Goal: Task Accomplishment & Management: Use online tool/utility

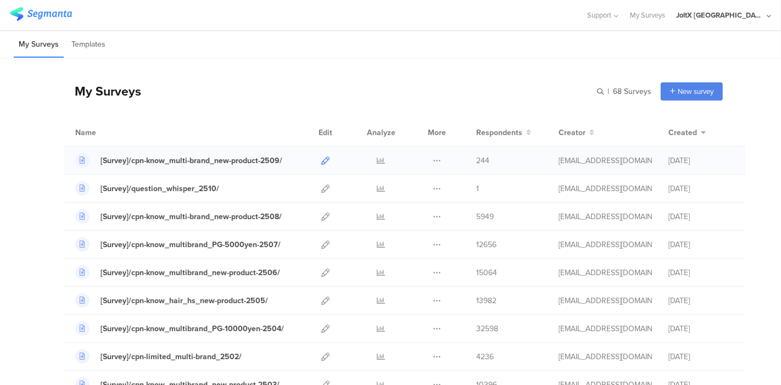
click at [321, 153] on link at bounding box center [325, 160] width 8 height 27
click at [321, 160] on icon at bounding box center [325, 160] width 8 height 8
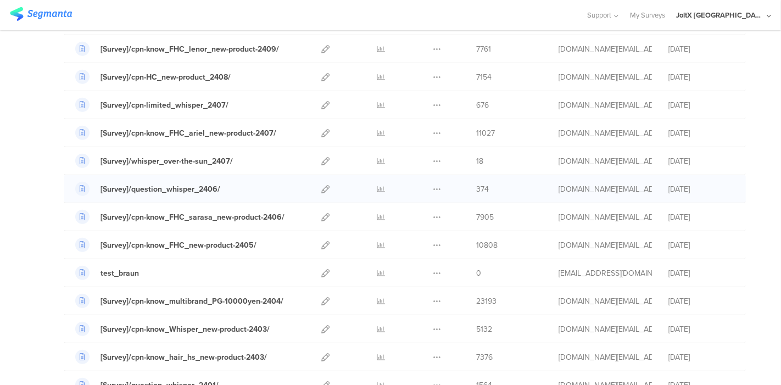
scroll to position [671, 0]
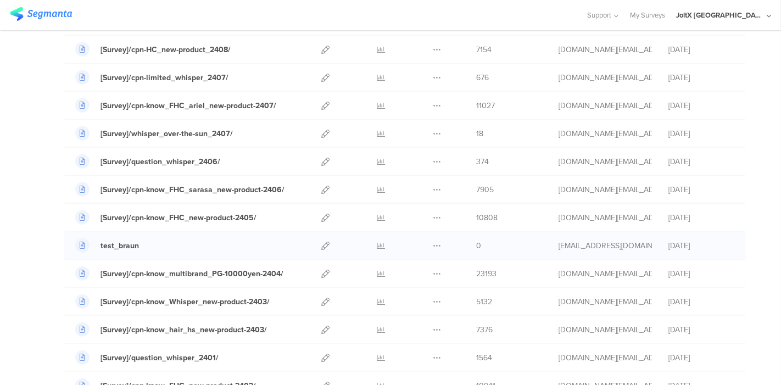
click at [323, 239] on div at bounding box center [325, 245] width 24 height 27
click at [321, 242] on icon at bounding box center [325, 246] width 8 height 8
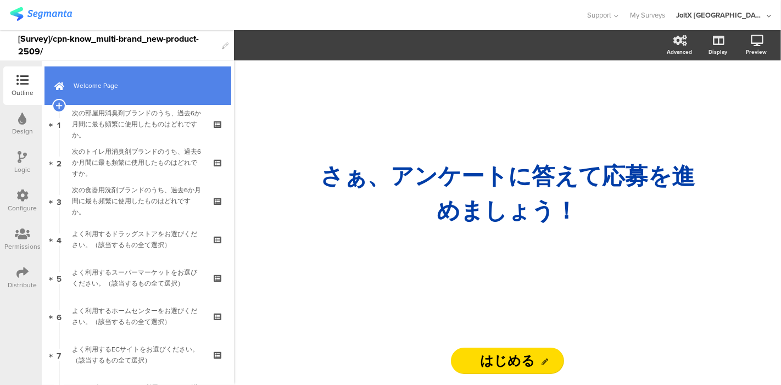
click at [124, 104] on link "Welcome Page" at bounding box center [137, 85] width 187 height 38
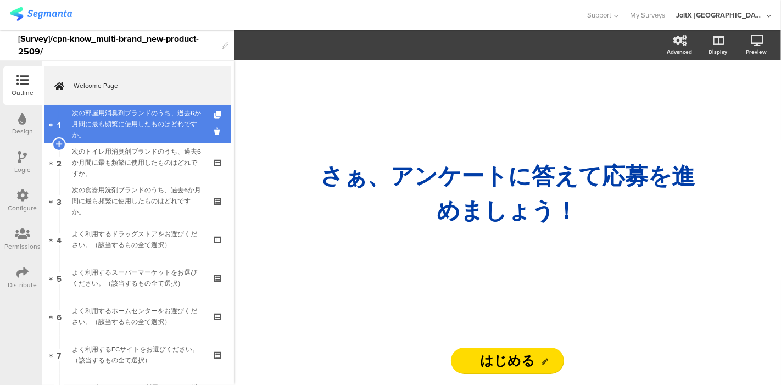
click at [128, 122] on div "次の部屋用消臭剤ブランドのうち、過去6か月間に最も頻繁に使用したものはどれですか。" at bounding box center [137, 124] width 131 height 33
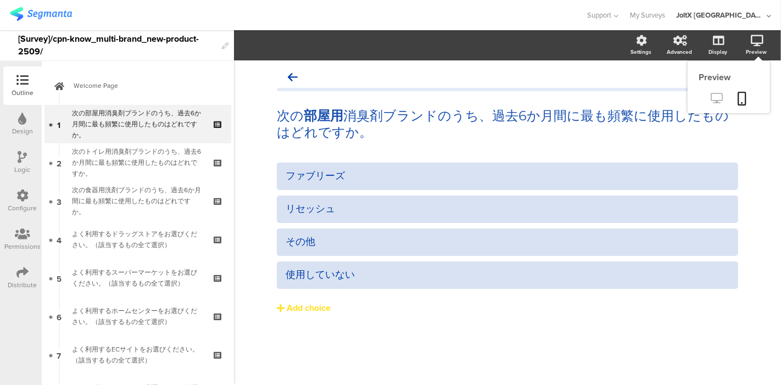
click at [712, 98] on icon at bounding box center [717, 98] width 12 height 10
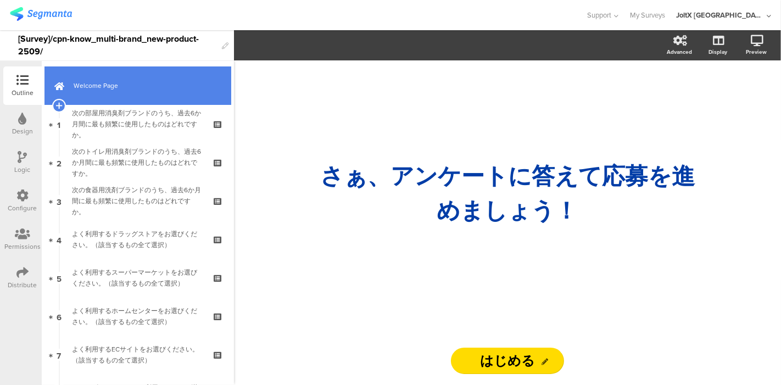
click at [111, 87] on span "Welcome Page" at bounding box center [144, 85] width 141 height 11
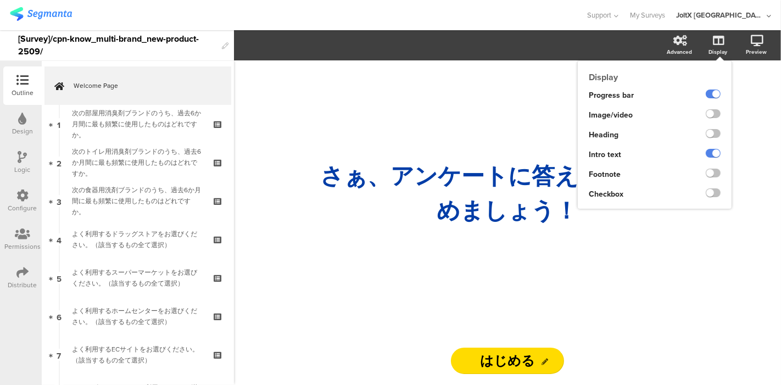
click at [716, 49] on div "Display" at bounding box center [717, 52] width 19 height 8
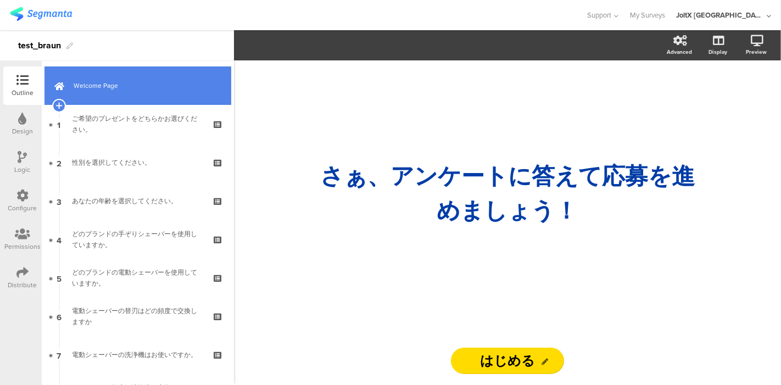
click at [132, 77] on link "Welcome Page" at bounding box center [137, 85] width 187 height 38
click at [119, 83] on span "Welcome Page" at bounding box center [144, 85] width 141 height 11
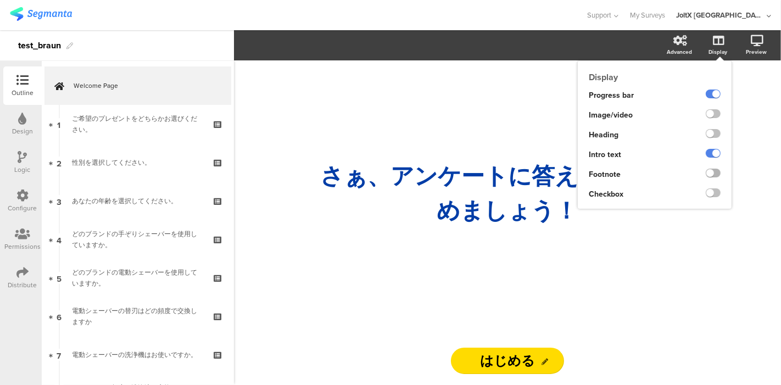
click at [711, 173] on label at bounding box center [712, 173] width 15 height 9
click at [0, 0] on input "checkbox" at bounding box center [0, 0] width 0 height 0
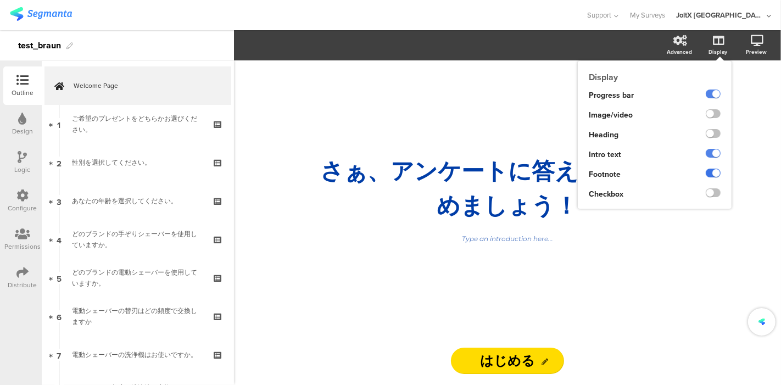
click at [711, 173] on label at bounding box center [712, 173] width 15 height 9
click at [0, 0] on input "checkbox" at bounding box center [0, 0] width 0 height 0
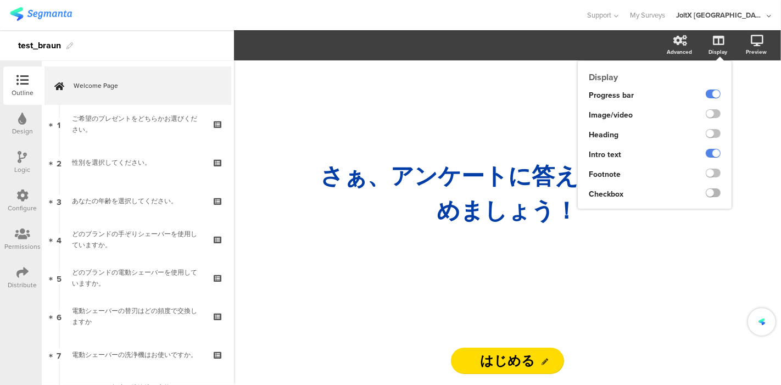
click at [715, 194] on label at bounding box center [712, 192] width 15 height 9
click at [0, 0] on input "checkbox" at bounding box center [0, 0] width 0 height 0
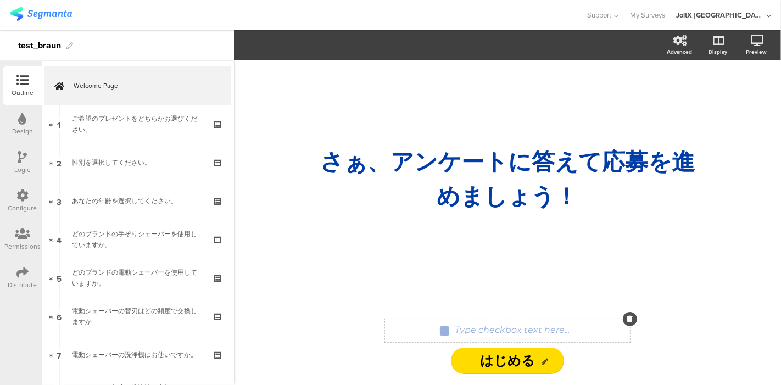
click at [447, 334] on div at bounding box center [444, 330] width 9 height 9
click at [562, 333] on div "Type checkbox text here..." at bounding box center [512, 329] width 115 height 10
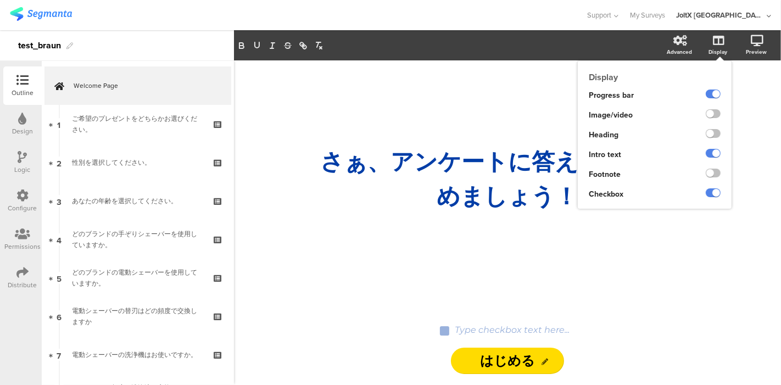
click at [721, 44] on icon at bounding box center [718, 40] width 11 height 11
click at [717, 136] on label at bounding box center [712, 133] width 15 height 9
click at [0, 0] on input "checkbox" at bounding box center [0, 0] width 0 height 0
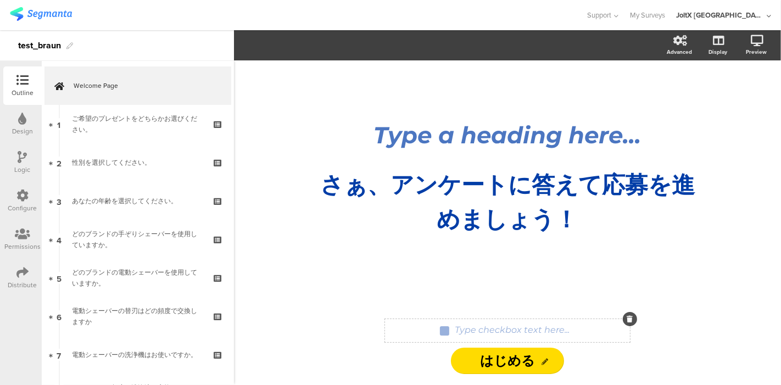
click at [490, 329] on div "Type checkbox text here..." at bounding box center [512, 331] width 120 height 18
click at [490, 329] on p at bounding box center [512, 329] width 110 height 10
click at [526, 284] on div "Type a heading here... さぁ、ア ﻿ ンケートに答えて応募を進めましょう！ さぁ、ア ﻿ ンケートに答えて応募を進めましょう！" at bounding box center [507, 184] width 439 height 248
click at [525, 329] on div "Type checkbox text here..." at bounding box center [512, 331] width 120 height 18
click at [691, 52] on div "Advanced" at bounding box center [678, 52] width 25 height 8
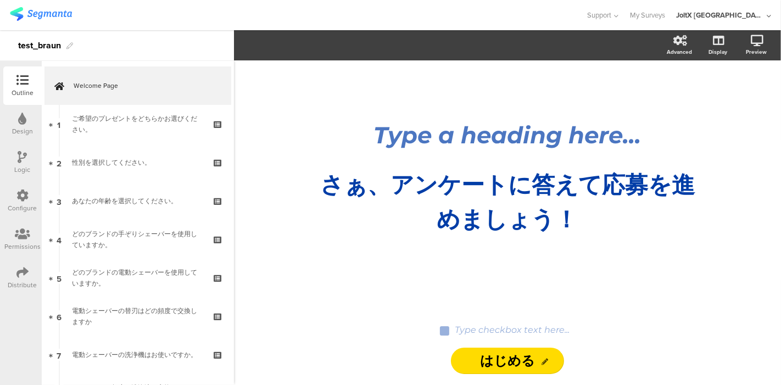
click at [489, 253] on div "Type a heading here... さぁ、ア ﻿ ンケートに答えて応募を進めましょう！ さぁ、ア ﻿ ンケートに答えて応募を進めましょう！" at bounding box center [507, 184] width 439 height 248
click at [501, 226] on strong "さぁ、ア ﻿ ンケートに答えて応募を進めましょう！" at bounding box center [507, 201] width 374 height 63
click at [492, 122] on div "Type a heading here..." at bounding box center [507, 135] width 406 height 29
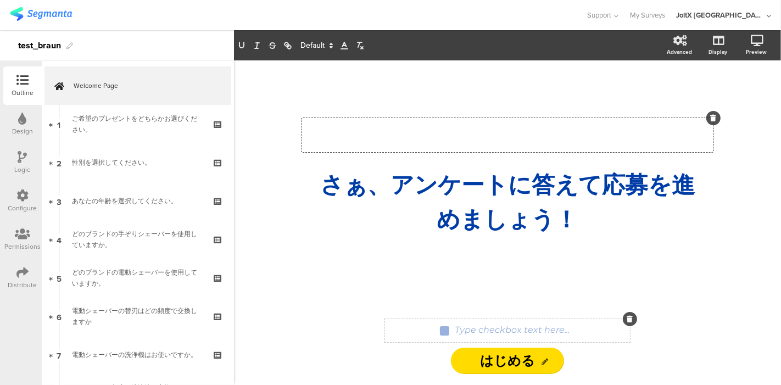
click at [480, 322] on div "Type checkbox text here..." at bounding box center [512, 331] width 120 height 18
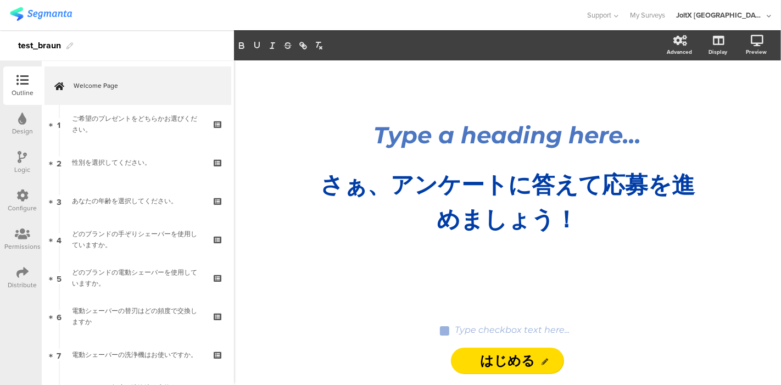
click at [387, 296] on div "Type a heading here... さぁ、ア ﻿ ンケートに答えて応募を進めましょう！ さぁ、ア ﻿ ンケートに答えて応募を進めましょう！" at bounding box center [507, 184] width 439 height 248
